Goal: Complete application form: Complete application form

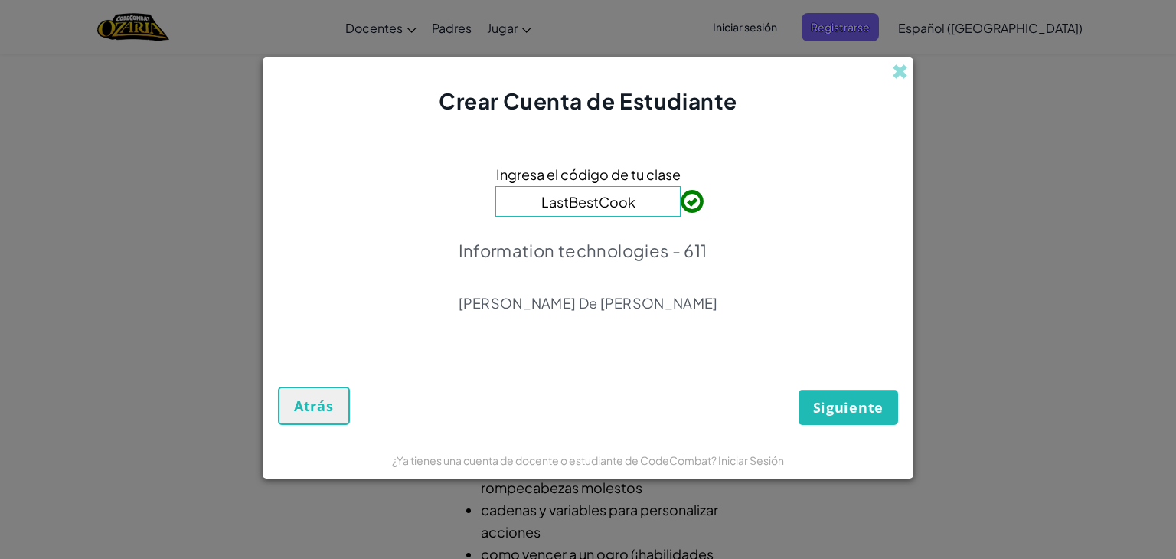
click button "Siguiente" at bounding box center [849, 407] width 100 height 35
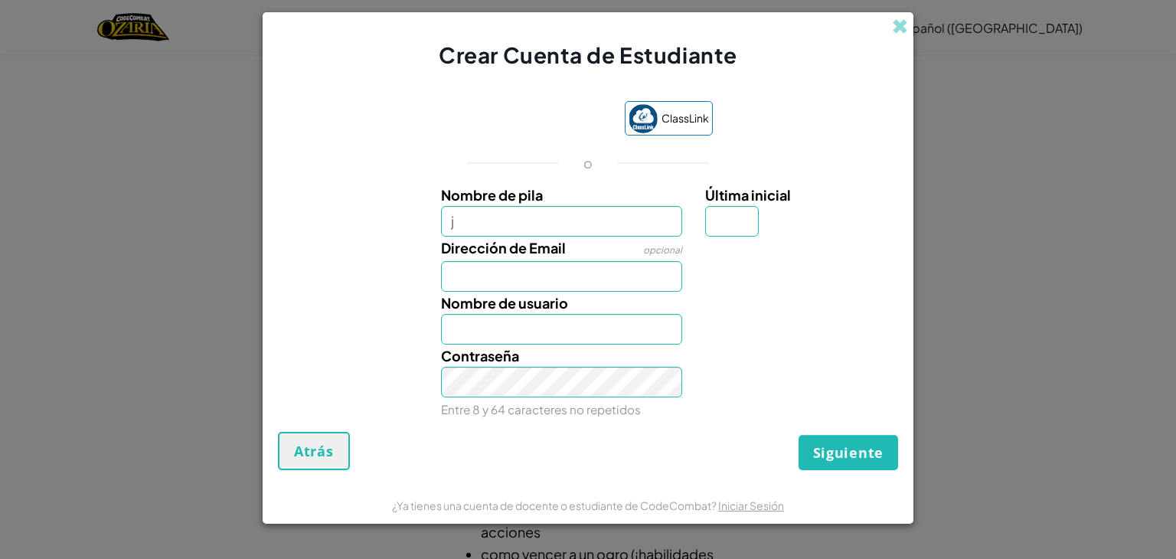
type input "[PERSON_NAME]"
click at [567, 287] on input "Dirección de Email" at bounding box center [562, 276] width 242 height 31
type input "[EMAIL_ADDRESS][DOMAIN_NAME]"
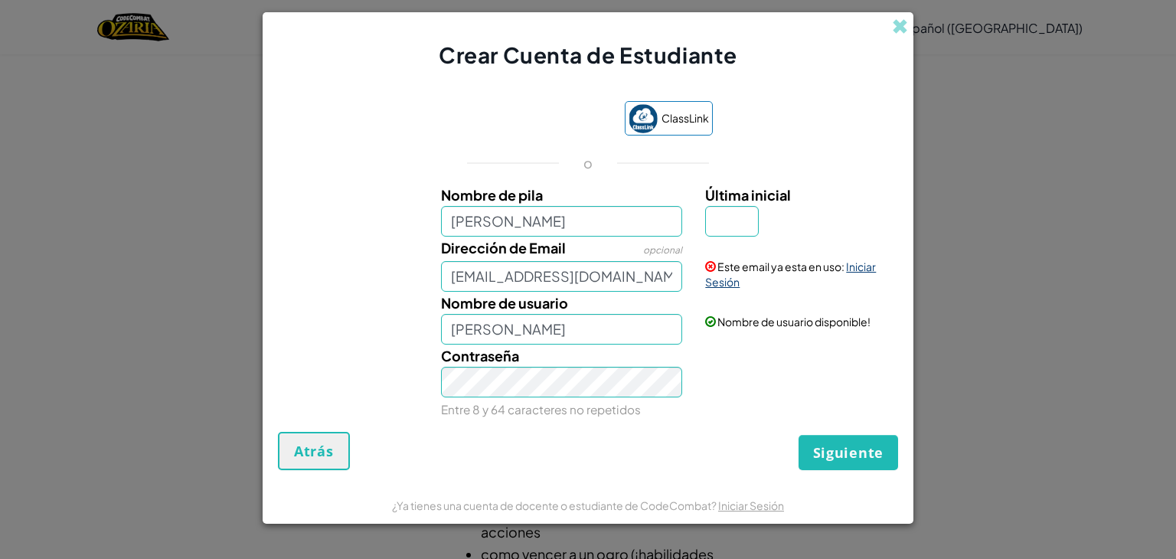
click at [870, 270] on link "Iniciar Sesión" at bounding box center [790, 274] width 171 height 29
